Goal: Information Seeking & Learning: Learn about a topic

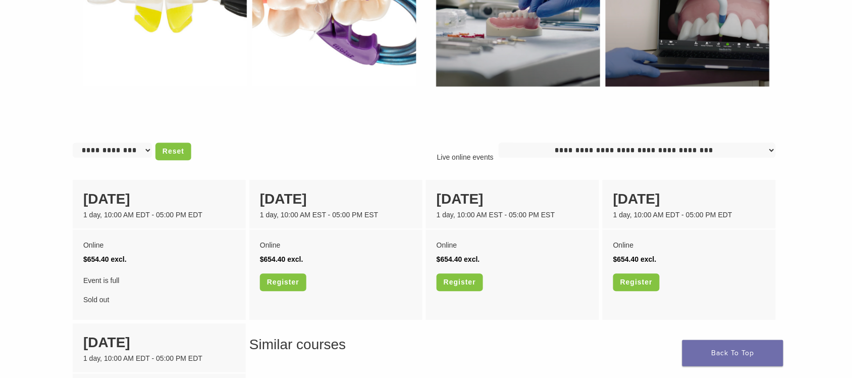
scroll to position [694, 0]
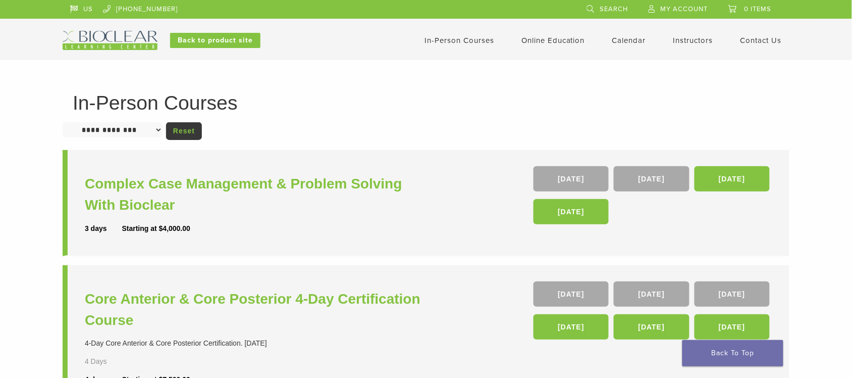
click at [147, 129] on select "**********" at bounding box center [113, 129] width 100 height 15
click at [534, 38] on link "Online Education" at bounding box center [554, 40] width 64 height 9
click at [549, 59] on link "Interactive" at bounding box center [554, 57] width 61 height 22
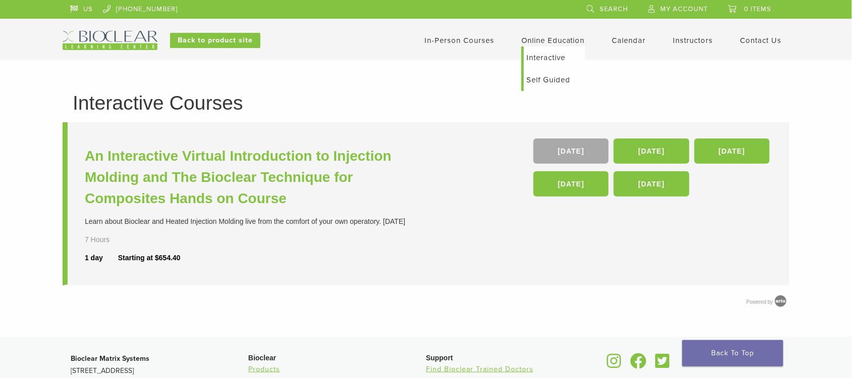
click at [559, 76] on link "Self Guided" at bounding box center [554, 80] width 61 height 22
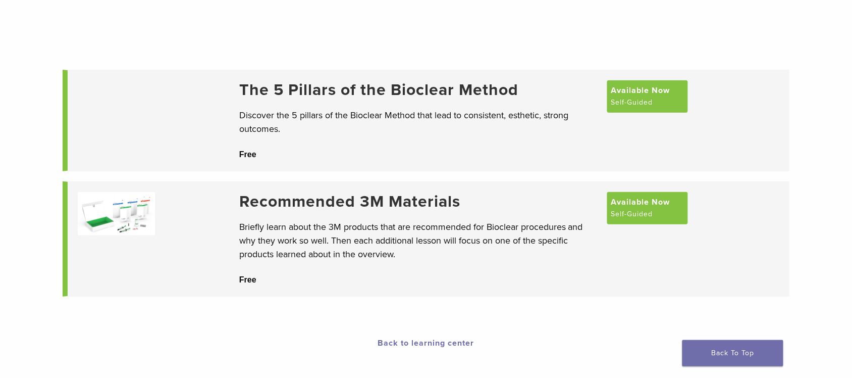
scroll to position [63, 0]
click at [636, 96] on span "Available Now" at bounding box center [640, 90] width 59 height 12
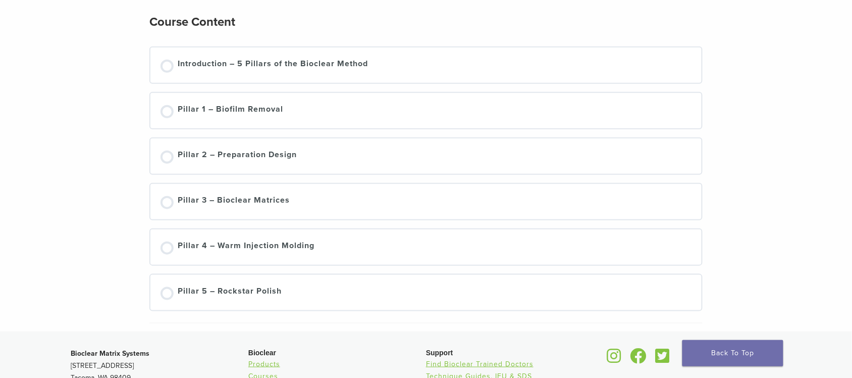
scroll to position [91, 0]
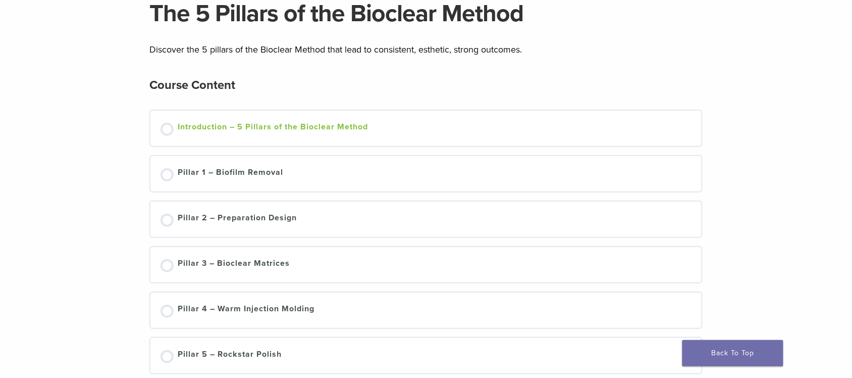
click at [351, 128] on div "Introduction – 5 Pillars of the Bioclear Method" at bounding box center [273, 128] width 190 height 15
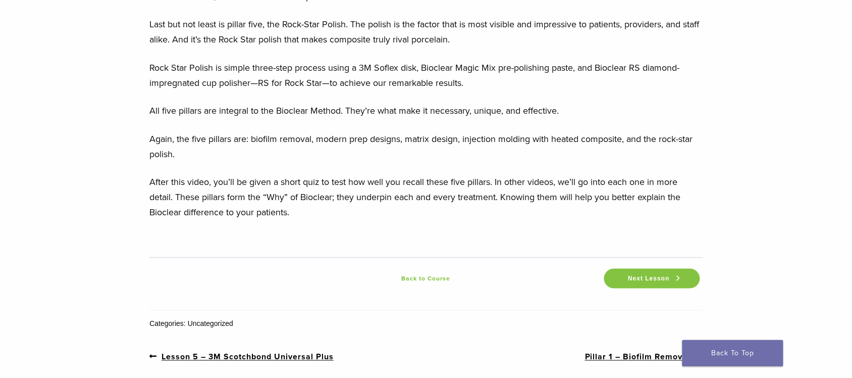
scroll to position [1578, 0]
